Goal: Task Accomplishment & Management: Complete application form

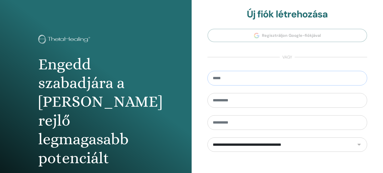
click at [242, 79] on input "email" at bounding box center [288, 78] width 160 height 15
type input "**********"
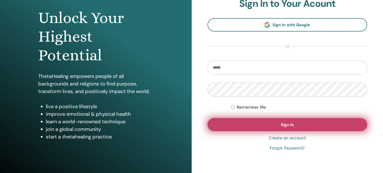
scroll to position [50, 0]
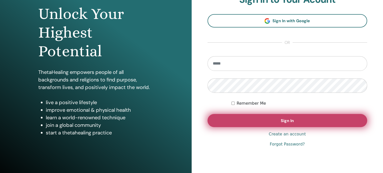
type input "**********"
click at [298, 123] on button "Sign In" at bounding box center [288, 120] width 160 height 13
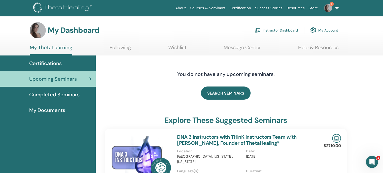
click at [280, 30] on link "Instructor Dashboard" at bounding box center [276, 30] width 43 height 11
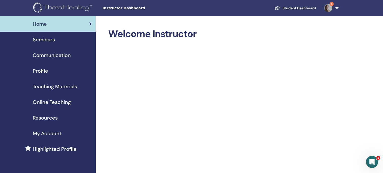
click at [47, 40] on span "Seminars" at bounding box center [44, 40] width 22 height 8
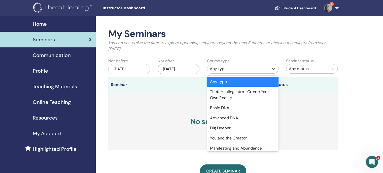
click at [275, 69] on icon at bounding box center [273, 68] width 5 height 5
click at [251, 106] on div "Basic DNA" at bounding box center [243, 108] width 72 height 10
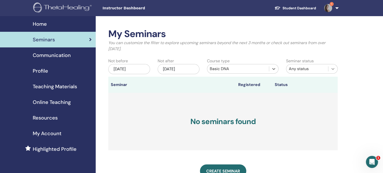
click at [331, 69] on icon at bounding box center [332, 68] width 5 height 5
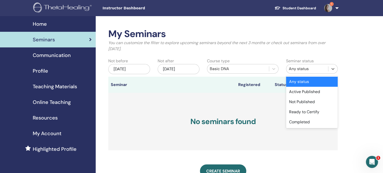
click at [350, 64] on div "My Seminars You can customize the filter to explore upcoming seminars beyond th…" at bounding box center [239, 152] width 287 height 273
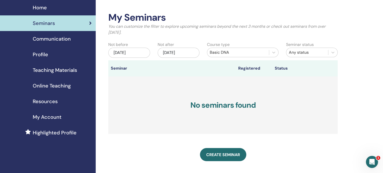
scroll to position [25, 0]
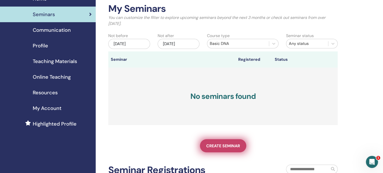
click at [231, 145] on span "Create seminar" at bounding box center [223, 145] width 34 height 5
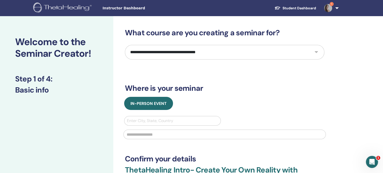
click at [253, 53] on select "**********" at bounding box center [224, 52] width 199 height 15
select select "*"
click at [125, 45] on select "**********" at bounding box center [224, 52] width 199 height 15
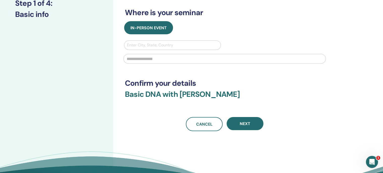
scroll to position [50, 0]
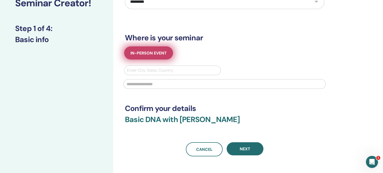
click at [150, 55] on span "In-Person Event" at bounding box center [148, 52] width 36 height 5
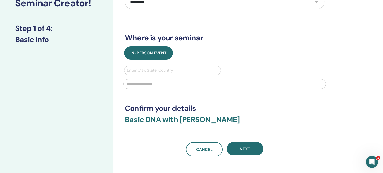
click at [160, 71] on div at bounding box center [172, 70] width 91 height 7
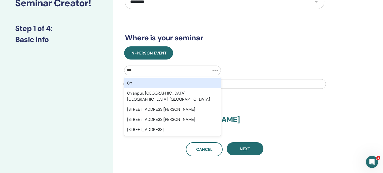
type input "****"
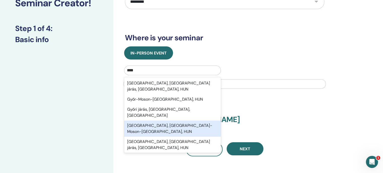
click at [168, 120] on div "Győr, Győr-Moson-Sopron, HUN" at bounding box center [172, 128] width 97 height 16
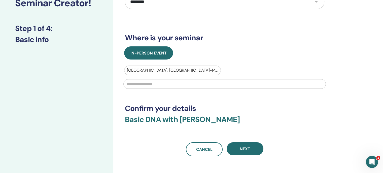
click at [157, 85] on input "text" at bounding box center [224, 84] width 202 height 10
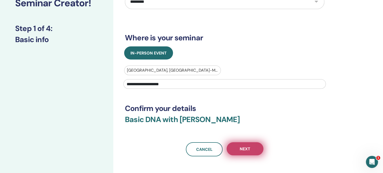
type input "**********"
click at [250, 149] on span "Next" at bounding box center [245, 148] width 11 height 5
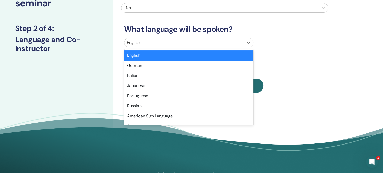
click at [242, 40] on div "English" at bounding box center [184, 42] width 120 height 9
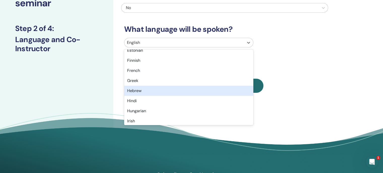
scroll to position [201, 0]
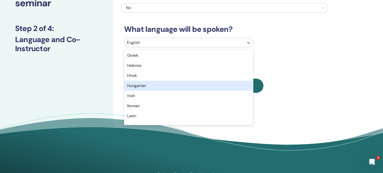
click at [166, 86] on div "Hungarian" at bounding box center [188, 86] width 129 height 10
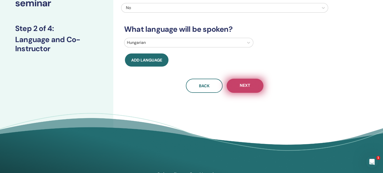
click at [247, 88] on span "Next" at bounding box center [245, 86] width 11 height 6
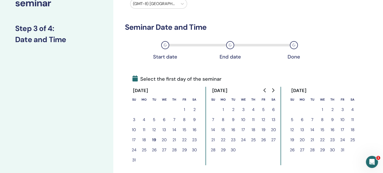
click at [214, 129] on button "14" at bounding box center [213, 130] width 10 height 10
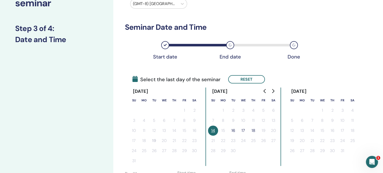
click at [233, 131] on button "16" at bounding box center [233, 130] width 10 height 10
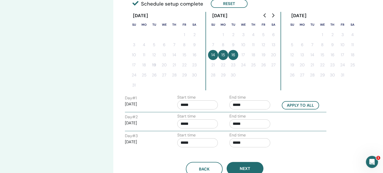
scroll to position [151, 0]
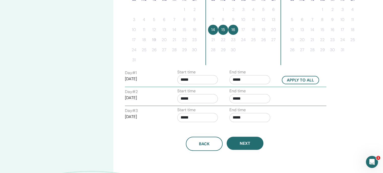
click at [235, 79] on input "*****" at bounding box center [249, 79] width 41 height 9
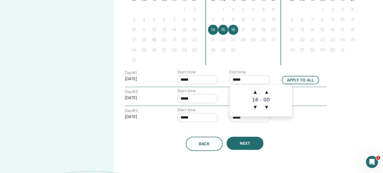
click at [255, 92] on span "▲" at bounding box center [255, 92] width 10 height 10
type input "*****"
click at [301, 80] on button "Apply to all" at bounding box center [300, 80] width 37 height 8
type input "*****"
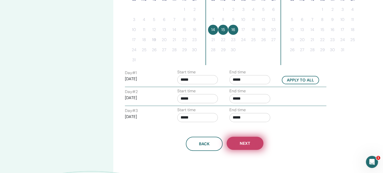
click at [245, 142] on span "Next" at bounding box center [245, 143] width 11 height 5
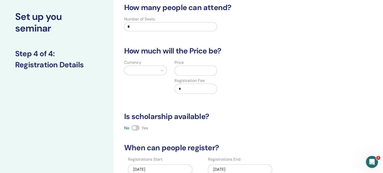
scroll to position [0, 0]
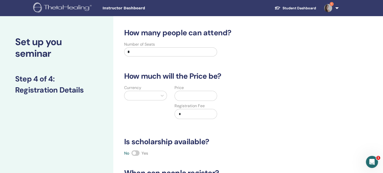
click at [159, 52] on input "*" at bounding box center [170, 51] width 93 height 9
type input "*"
click at [159, 95] on div at bounding box center [162, 95] width 9 height 9
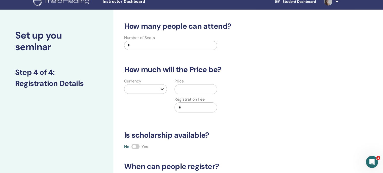
scroll to position [7, 0]
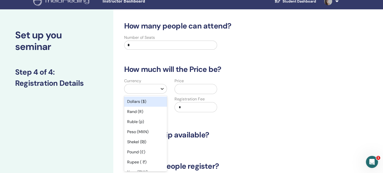
click at [161, 89] on icon at bounding box center [162, 88] width 5 height 5
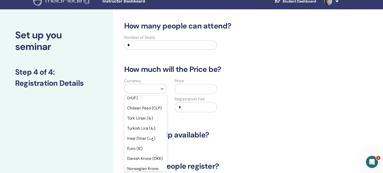
scroll to position [353, 0]
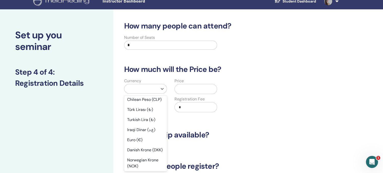
click at [142, 94] on div "Hungarian Forint (HUF)" at bounding box center [145, 86] width 43 height 16
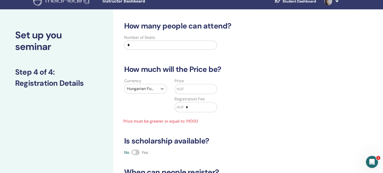
click at [199, 90] on input "text" at bounding box center [200, 89] width 33 height 10
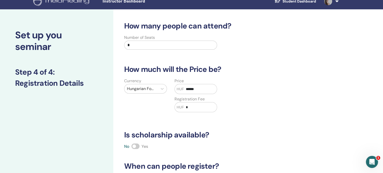
type input "******"
click at [230, 116] on div "Currency Hungarian Forint (HUF) Price HUF ****** Registration Fee HUF *" at bounding box center [220, 98] width 207 height 40
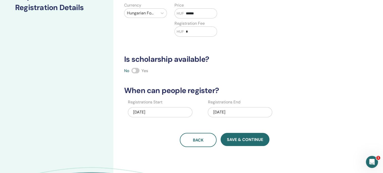
scroll to position [108, 0]
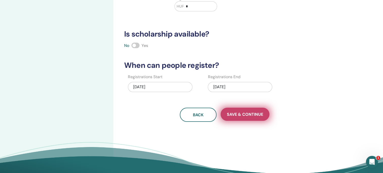
click at [248, 115] on span "Save & Continue" at bounding box center [245, 114] width 36 height 5
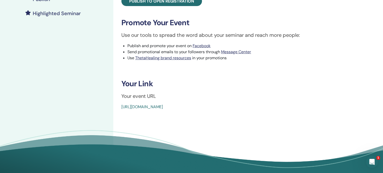
scroll to position [151, 0]
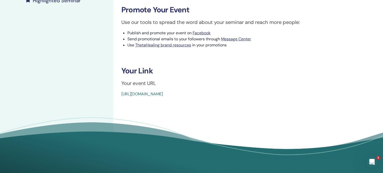
drag, startPoint x: 233, startPoint y: 93, endPoint x: 121, endPoint y: 92, distance: 112.6
drag, startPoint x: 147, startPoint y: 93, endPoint x: 225, endPoint y: 83, distance: 78.1
click at [225, 83] on p "Your event URL" at bounding box center [240, 83] width 239 height 8
click at [233, 93] on div "https://www.thetahealing.com/seminar-375197-details.html" at bounding box center [220, 94] width 199 height 6
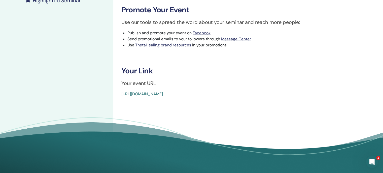
drag, startPoint x: 232, startPoint y: 94, endPoint x: 224, endPoint y: 94, distance: 8.6
click at [230, 94] on div "https://www.thetahealing.com/seminar-375197-details.html" at bounding box center [220, 94] width 199 height 6
click at [136, 95] on link "[URL][DOMAIN_NAME]" at bounding box center [142, 93] width 42 height 5
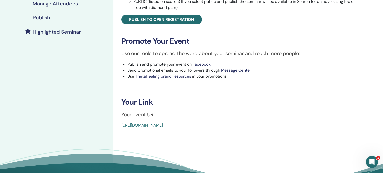
drag, startPoint x: 233, startPoint y: 125, endPoint x: 135, endPoint y: 122, distance: 98.3
click at [146, 122] on div "Basic DNA Event Type In-Person Event Status Not Published Registrations 0/1 Pub…" at bounding box center [240, 18] width 249 height 220
click at [120, 125] on div "Basic DNA Event Type In-Person Event Status Not Published Registrations 0/1 Pub…" at bounding box center [240, 18] width 249 height 220
click at [163, 126] on link "[URL][DOMAIN_NAME]" at bounding box center [142, 124] width 42 height 5
click at [120, 125] on div "Basic DNA Event Type In-Person Event Status Not Published Registrations 0/1 Pub…" at bounding box center [240, 18] width 249 height 220
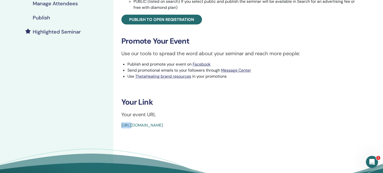
click at [120, 125] on div "Basic DNA Event Type In-Person Event Status Not Published Registrations 0/1 Pub…" at bounding box center [240, 18] width 249 height 220
click at [235, 124] on div "[URL][DOMAIN_NAME]" at bounding box center [220, 125] width 199 height 6
drag, startPoint x: 235, startPoint y: 125, endPoint x: 206, endPoint y: 127, distance: 29.1
click at [218, 127] on div "[URL][DOMAIN_NAME]" at bounding box center [220, 125] width 199 height 6
drag, startPoint x: 169, startPoint y: 128, endPoint x: 130, endPoint y: 128, distance: 38.8
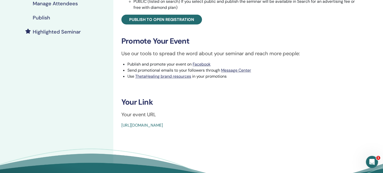
click at [130, 128] on div "Basic DNA Event Type In-Person Event Status Not Published Registrations 0/1 Pub…" at bounding box center [240, 47] width 255 height 302
drag, startPoint x: 235, startPoint y: 124, endPoint x: 217, endPoint y: 125, distance: 18.2
click at [221, 125] on div "[URL][DOMAIN_NAME]" at bounding box center [220, 125] width 199 height 6
click at [163, 125] on link "[URL][DOMAIN_NAME]" at bounding box center [142, 124] width 42 height 5
drag, startPoint x: 232, startPoint y: 124, endPoint x: 206, endPoint y: 121, distance: 26.3
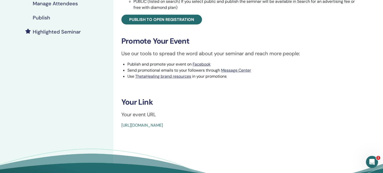
click at [207, 121] on div "Basic DNA Event Type In-Person Event Status Not Published Registrations 0/1 Pub…" at bounding box center [240, 18] width 249 height 220
click at [206, 121] on div "Basic DNA Event Type In-Person Event Status Not Published Registrations 0/1 Pub…" at bounding box center [240, 18] width 249 height 220
drag, startPoint x: 120, startPoint y: 125, endPoint x: 232, endPoint y: 127, distance: 112.6
click at [232, 127] on div "Basic DNA Event Type In-Person Event Status Not Published Registrations 0/1 Pub…" at bounding box center [240, 18] width 249 height 220
drag, startPoint x: 227, startPoint y: 125, endPoint x: 201, endPoint y: 126, distance: 26.2
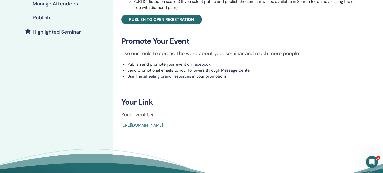
drag, startPoint x: 201, startPoint y: 126, endPoint x: 120, endPoint y: 125, distance: 81.4
click at [120, 125] on div "Basic DNA Event Type In-Person Event Status Not Published Registrations 0/1 Pub…" at bounding box center [240, 18] width 249 height 220
click at [121, 126] on div "Basic DNA Event Type In-Person Event Status Not Published Registrations 0/1 Pub…" at bounding box center [240, 18] width 249 height 220
copy link "[URL][DOMAIN_NAME]"
